Goal: Feedback & Contribution: Leave review/rating

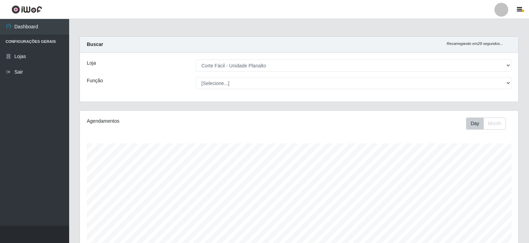
select select "202"
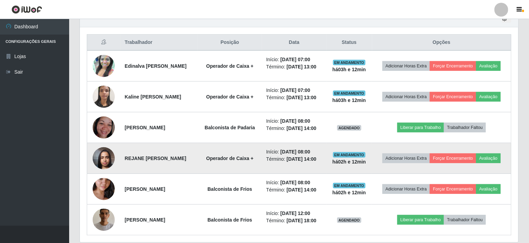
scroll to position [265, 0]
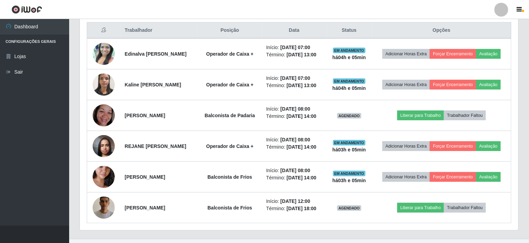
click at [171, 29] on th "Trabalhador" at bounding box center [159, 30] width 77 height 16
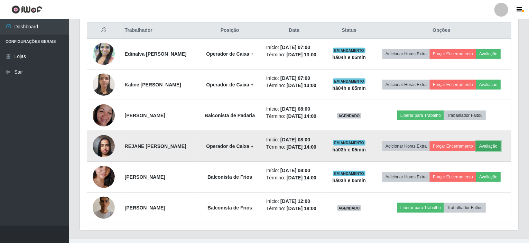
click at [496, 143] on button "Avaliação" at bounding box center [488, 146] width 25 height 10
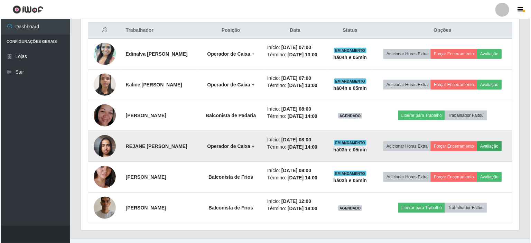
scroll to position [144, 436]
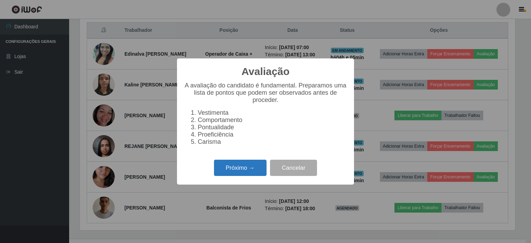
click at [247, 172] on button "Próximo →" at bounding box center [240, 168] width 53 height 16
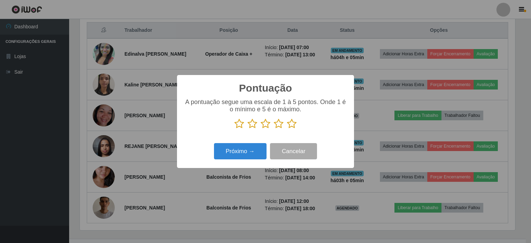
scroll to position [345680, 345388]
click at [238, 125] on icon at bounding box center [239, 124] width 10 height 10
click at [234, 129] on input "radio" at bounding box center [234, 129] width 0 height 0
click at [237, 151] on button "Próximo →" at bounding box center [240, 151] width 53 height 16
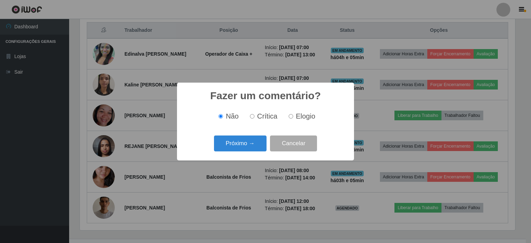
click at [257, 116] on span "Crítica" at bounding box center [267, 116] width 20 height 8
click at [255, 116] on input "Crítica" at bounding box center [252, 116] width 4 height 4
radio input "true"
click at [230, 142] on button "Próximo →" at bounding box center [240, 144] width 53 height 16
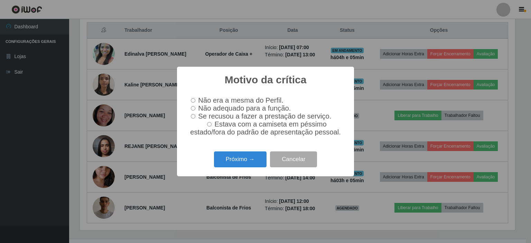
click at [194, 108] on input "Não adequado para a função." at bounding box center [193, 108] width 4 height 4
radio input "true"
click at [232, 159] on button "Próximo →" at bounding box center [240, 159] width 53 height 16
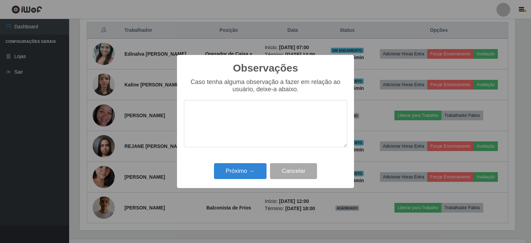
click at [225, 114] on textarea at bounding box center [265, 123] width 163 height 47
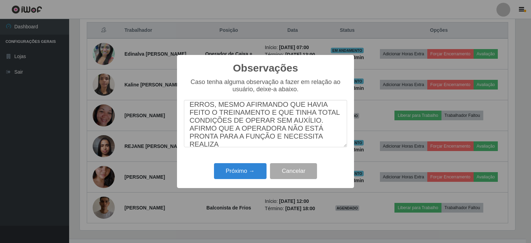
scroll to position [22, 0]
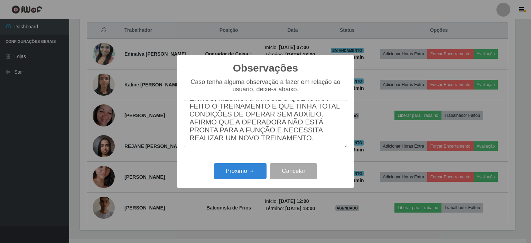
drag, startPoint x: 200, startPoint y: 114, endPoint x: 203, endPoint y: 119, distance: 5.6
click at [203, 119] on textarea "A OPERADORA COMETEU INÚMEROS ERROS, MESMO AFIRMANDO QUE HAVIA FEITO O TREINAMEN…" at bounding box center [265, 123] width 163 height 47
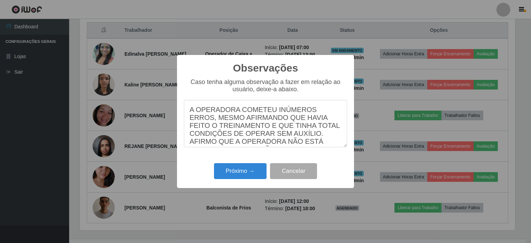
drag, startPoint x: 227, startPoint y: 141, endPoint x: 193, endPoint y: 111, distance: 46.1
click at [193, 111] on textarea "A OPERADORA COMETEU INÚMEROS ERROS, MESMO AFIRMANDO QUE HAVIA FEITO O TREINAMEN…" at bounding box center [265, 123] width 163 height 47
click at [210, 124] on textarea "A OPERADORA COMETEU INÚMEROS ERROS, MESMO AFIRMANDO QUE HAVIA FEITO O TREINAMEN…" at bounding box center [265, 123] width 163 height 47
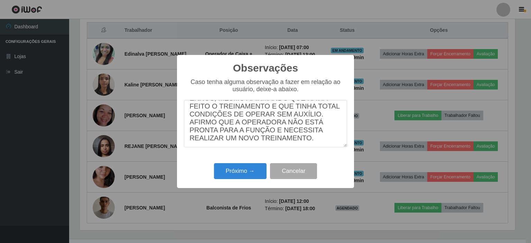
scroll to position [28, 0]
drag, startPoint x: 206, startPoint y: 138, endPoint x: 268, endPoint y: 130, distance: 62.2
click at [268, 130] on textarea "A OPERADORA COMETEU INÚMEROS ERROS, MESMO AFIRMANDO QUE HAVIA FEITO O TREINAMEN…" at bounding box center [265, 123] width 163 height 47
click at [274, 127] on textarea "A OPERADORA COMETEU INÚMEROS ERROS, MESMO AFIRMANDO QUE HAVIA FEITO O TREINAMEN…" at bounding box center [265, 123] width 163 height 47
type textarea "A OPERADORA COMETEU INÚMEROS ERROS, MESMO AFIRMANDO QUE HAVIA FEITO O TREINAMEN…"
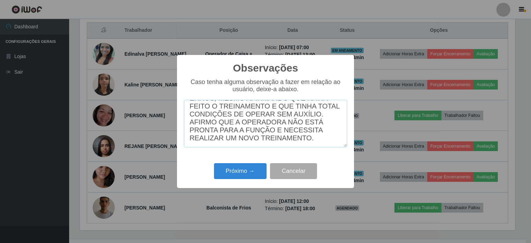
click at [312, 138] on textarea "A OPERADORA COMETEU INÚMEROS ERROS, MESMO AFIRMANDO QUE HAVIA FEITO O TREINAMEN…" at bounding box center [265, 123] width 163 height 47
click at [246, 174] on button "Próximo →" at bounding box center [240, 171] width 53 height 16
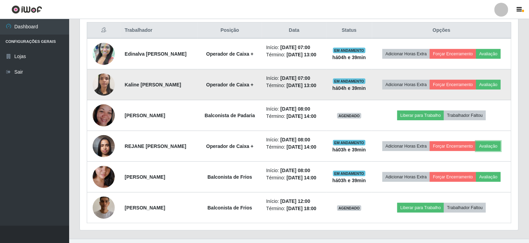
scroll to position [230, 0]
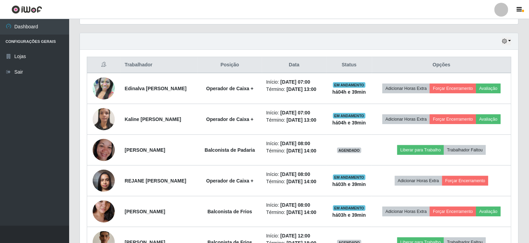
click at [30, 18] on link at bounding box center [27, 9] width 54 height 19
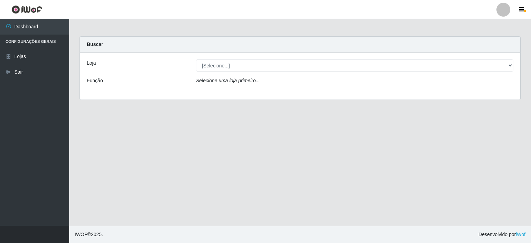
click at [185, 58] on div "Loja [Selecione...] Corte Fácil - Unidade Planalto Função Selecione uma loja pr…" at bounding box center [300, 76] width 441 height 47
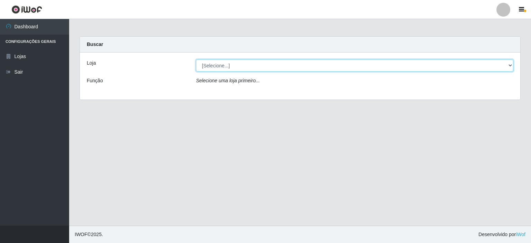
click at [220, 66] on select "[Selecione...] Corte Fácil - Unidade Planalto" at bounding box center [354, 65] width 317 height 12
select select "202"
click at [196, 59] on select "[Selecione...] Corte Fácil - Unidade Planalto" at bounding box center [354, 65] width 317 height 12
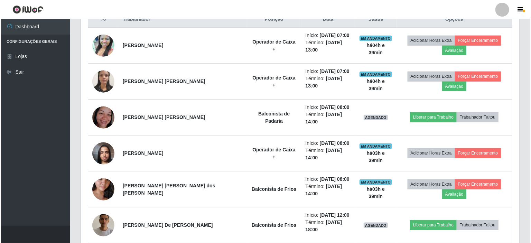
scroll to position [276, 0]
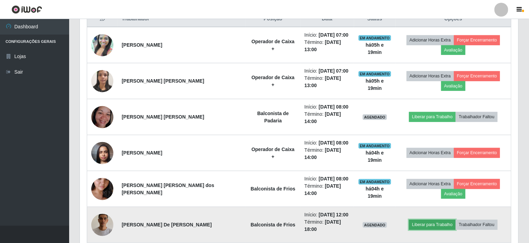
click at [418, 220] on button "Liberar para Trabalho" at bounding box center [432, 225] width 47 height 10
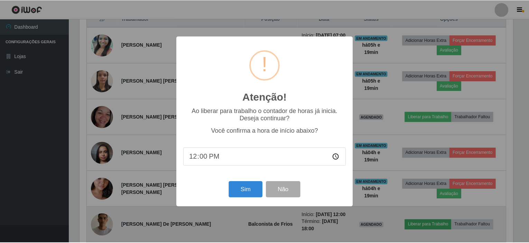
scroll to position [144, 436]
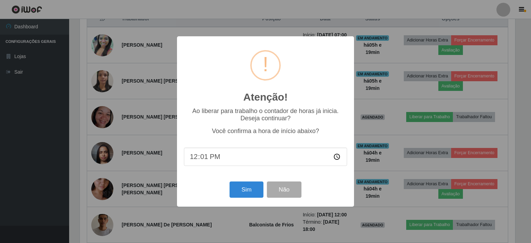
type input "12:19"
click at [248, 191] on button "Sim" at bounding box center [247, 190] width 34 height 16
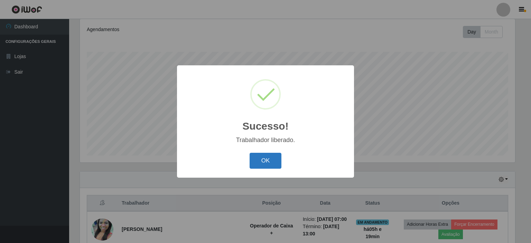
click at [273, 159] on button "OK" at bounding box center [266, 161] width 32 height 16
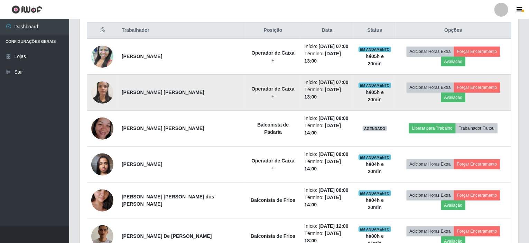
scroll to position [276, 0]
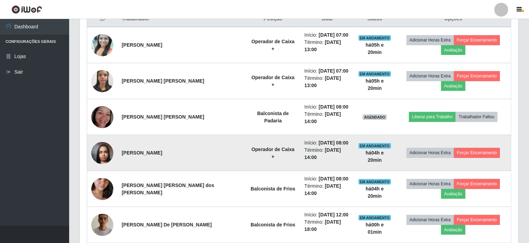
click at [100, 138] on img at bounding box center [102, 152] width 22 height 29
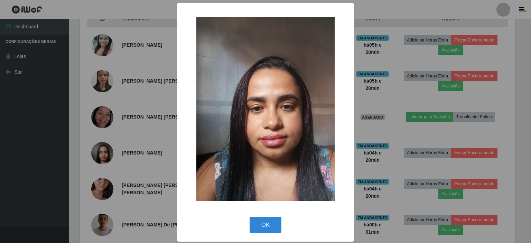
click at [165, 134] on div "× OK Cancel" at bounding box center [265, 121] width 531 height 243
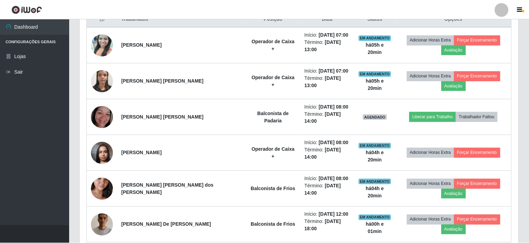
scroll to position [144, 439]
